Goal: Transaction & Acquisition: Book appointment/travel/reservation

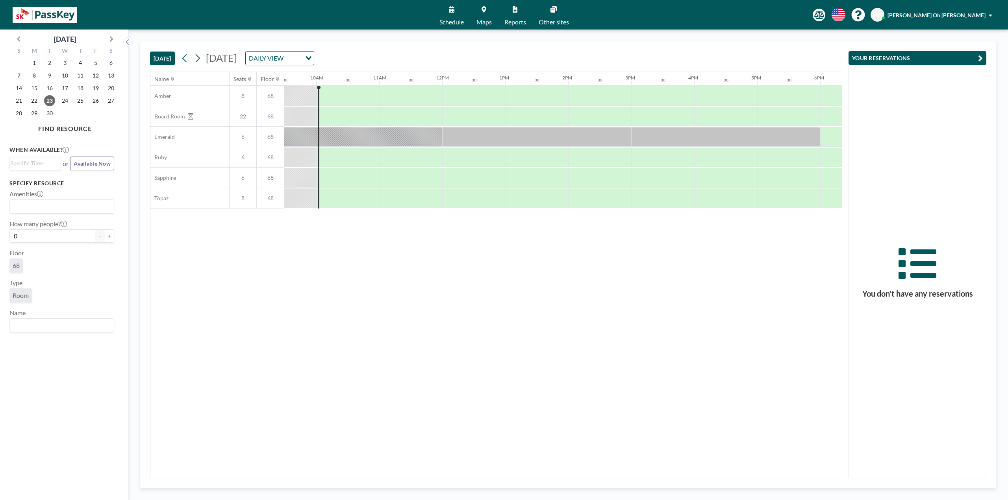
scroll to position [0, 599]
click at [330, 95] on div at bounding box center [334, 96] width 28 height 20
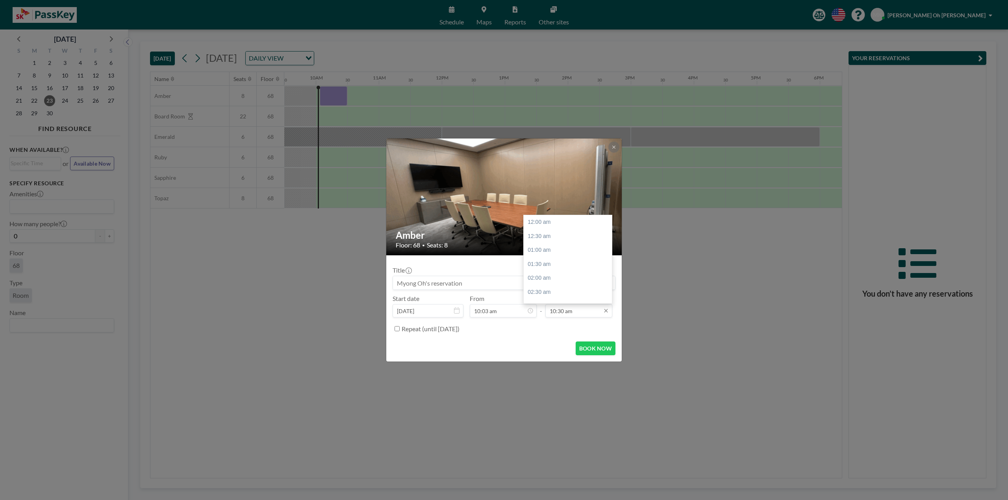
scroll to position [294, 0]
click at [564, 310] on input "10:30 am" at bounding box center [578, 310] width 67 height 13
click at [548, 238] on div "11:00 am" at bounding box center [570, 237] width 92 height 14
type input "11:00 am"
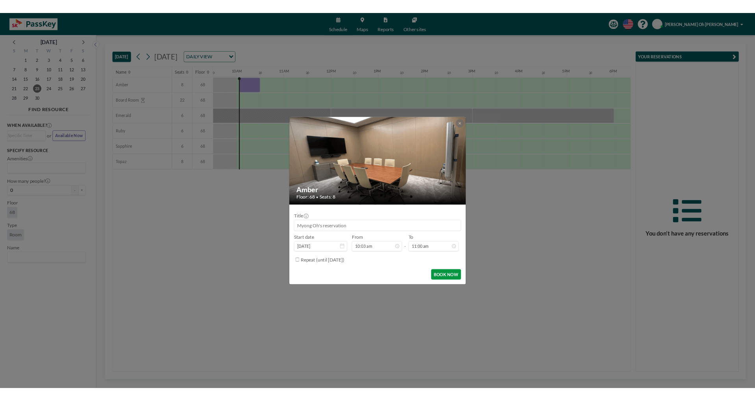
scroll to position [308, 0]
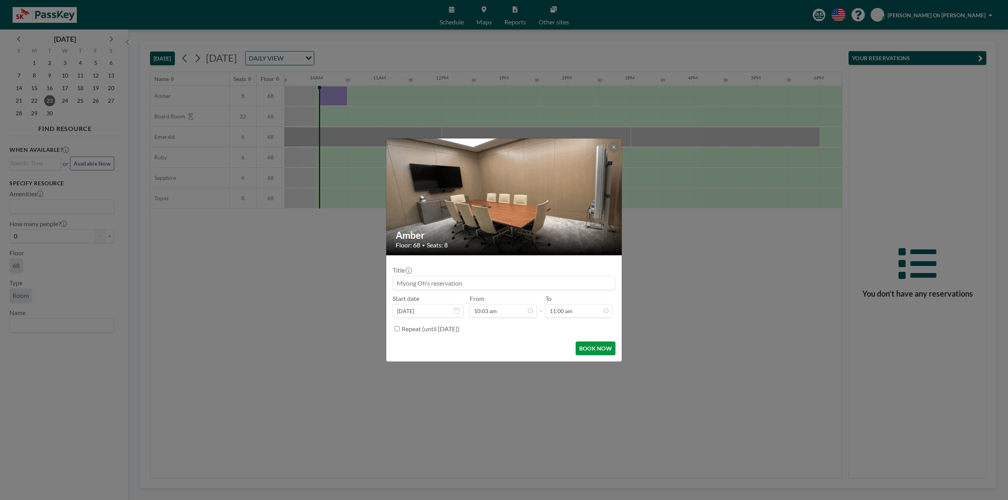
click at [597, 350] on button "BOOK NOW" at bounding box center [596, 349] width 40 height 14
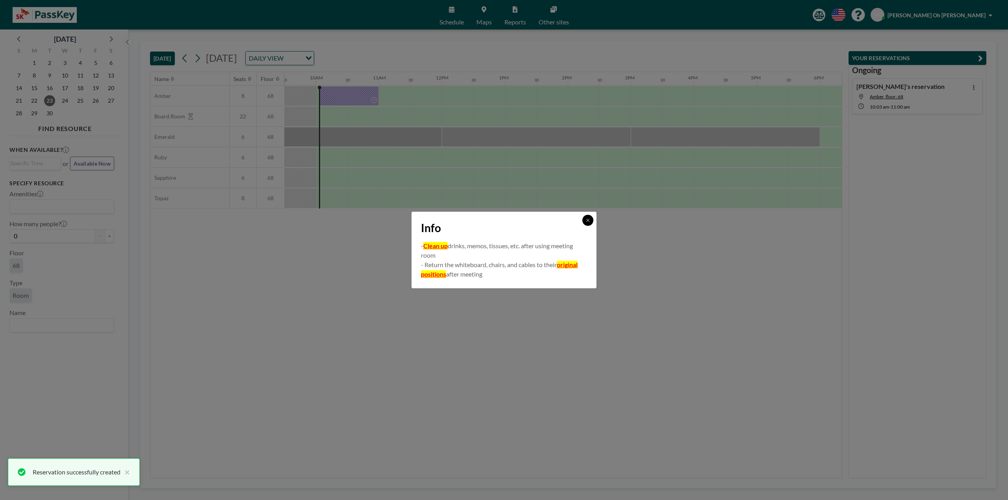
click at [586, 219] on button at bounding box center [587, 220] width 11 height 11
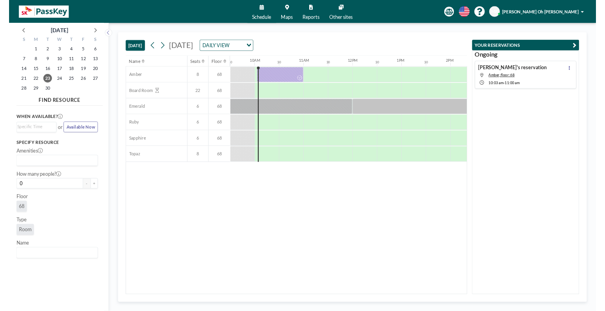
scroll to position [0, 599]
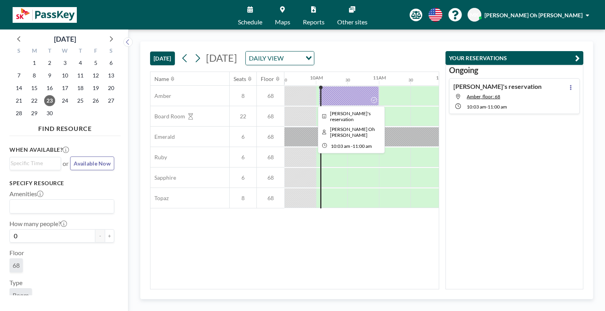
click at [364, 95] on div at bounding box center [349, 96] width 60 height 20
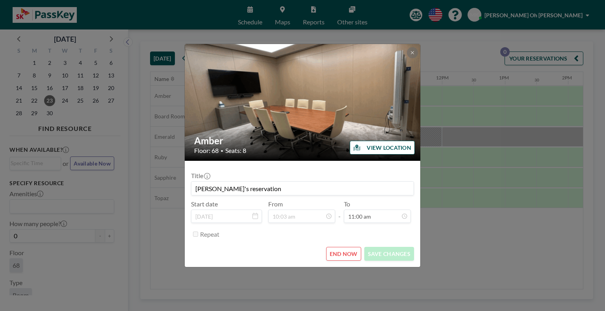
click at [347, 258] on button "END NOW" at bounding box center [343, 254] width 35 height 14
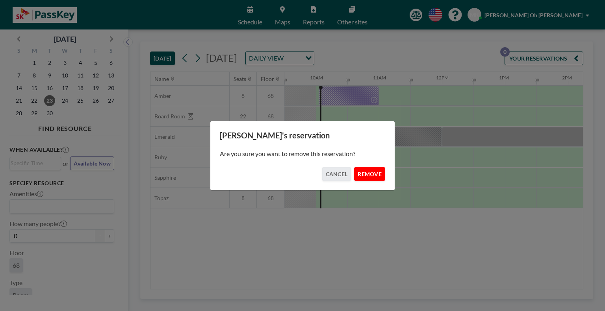
click at [380, 174] on button "REMOVE" at bounding box center [369, 174] width 31 height 14
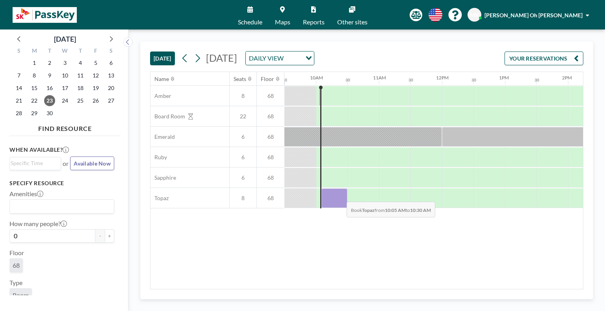
click at [340, 196] on div at bounding box center [334, 199] width 26 height 20
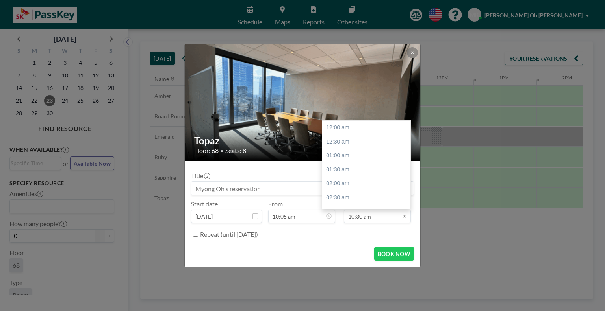
click at [370, 220] on input "10:30 am" at bounding box center [377, 216] width 67 height 13
click at [354, 144] on div "11:00 am" at bounding box center [368, 142] width 92 height 14
type input "11:00 am"
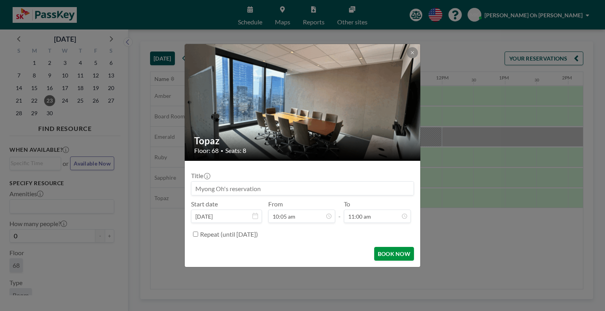
click at [397, 248] on button "BOOK NOW" at bounding box center [394, 254] width 40 height 14
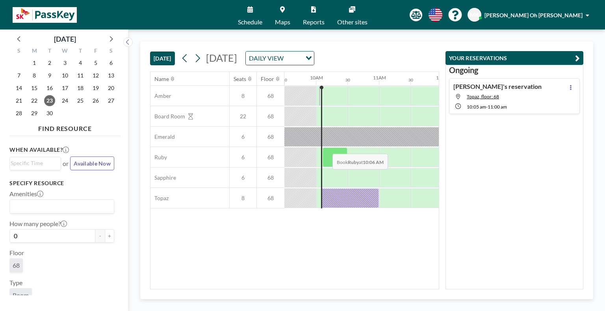
click at [326, 148] on div at bounding box center [335, 158] width 25 height 20
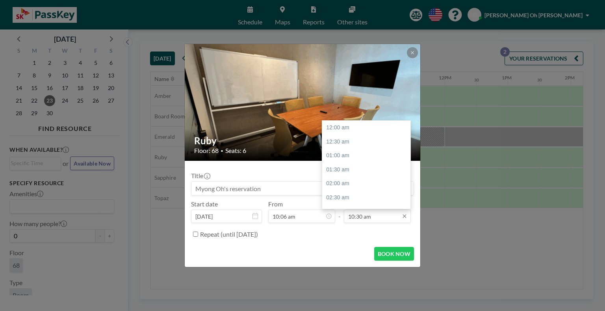
click at [379, 213] on input "10:30 am" at bounding box center [377, 216] width 67 height 13
click at [361, 213] on input "10:30 am" at bounding box center [377, 216] width 67 height 13
click at [356, 144] on div "11:00 am" at bounding box center [368, 142] width 92 height 14
type input "11:00 am"
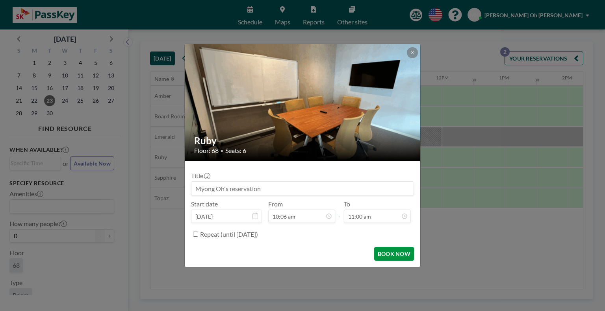
click at [404, 248] on button "BOOK NOW" at bounding box center [394, 254] width 40 height 14
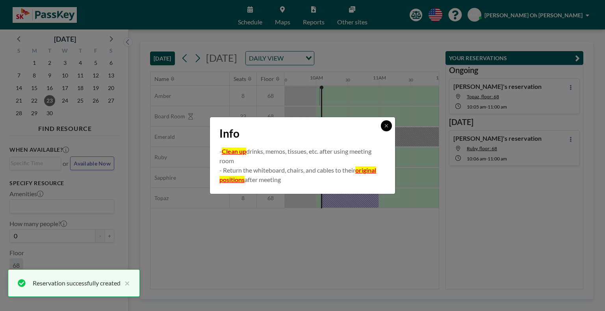
click at [387, 125] on icon at bounding box center [386, 126] width 5 height 5
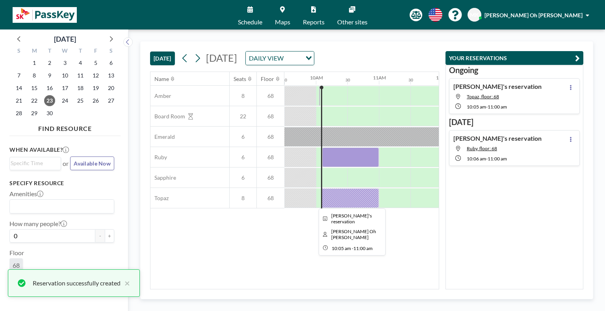
click at [345, 194] on div at bounding box center [350, 199] width 58 height 20
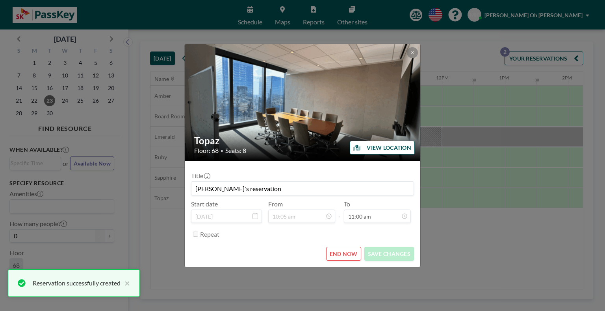
scroll to position [0, 0]
click at [343, 255] on button "END NOW" at bounding box center [343, 254] width 35 height 14
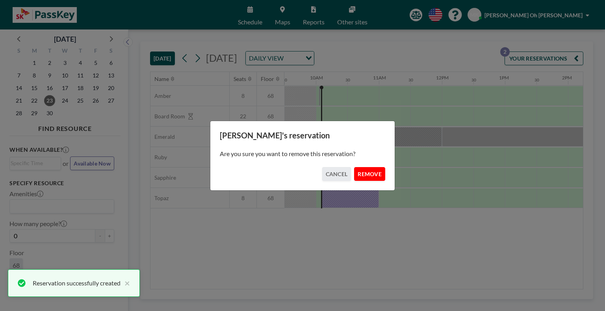
click at [372, 180] on button "REMOVE" at bounding box center [369, 174] width 31 height 14
click at [372, 181] on div "[PERSON_NAME]'s reservation Are you sure you want to remove this reservation? C…" at bounding box center [302, 156] width 185 height 70
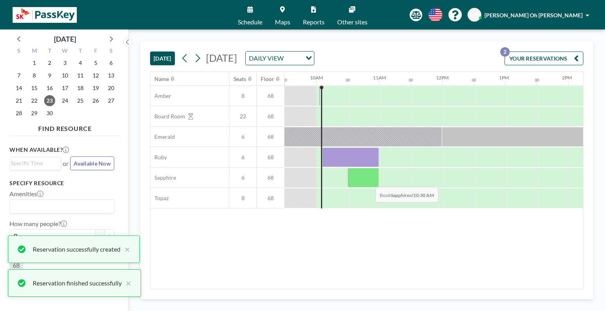
click at [369, 178] on div at bounding box center [363, 178] width 32 height 20
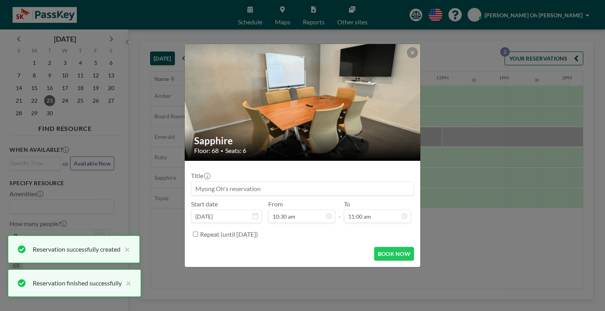
click at [523, 230] on div "Sapphire Floor: 68 • Seats: 6 Title Start date [DATE] From 10:30 am - To 11:00 …" at bounding box center [302, 155] width 605 height 311
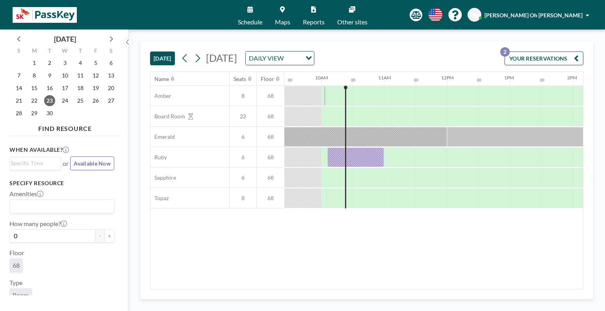
scroll to position [0, 599]
